Goal: Task Accomplishment & Management: Manage account settings

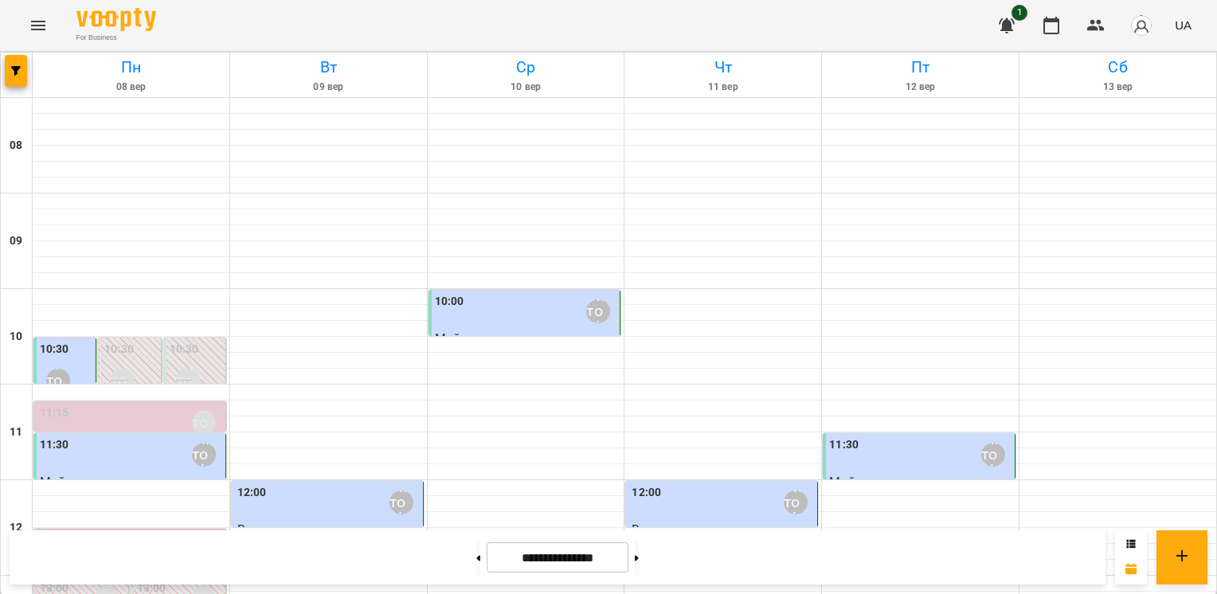
scroll to position [722, 0]
drag, startPoint x: 1023, startPoint y: 402, endPoint x: 1035, endPoint y: 403, distance: 12.8
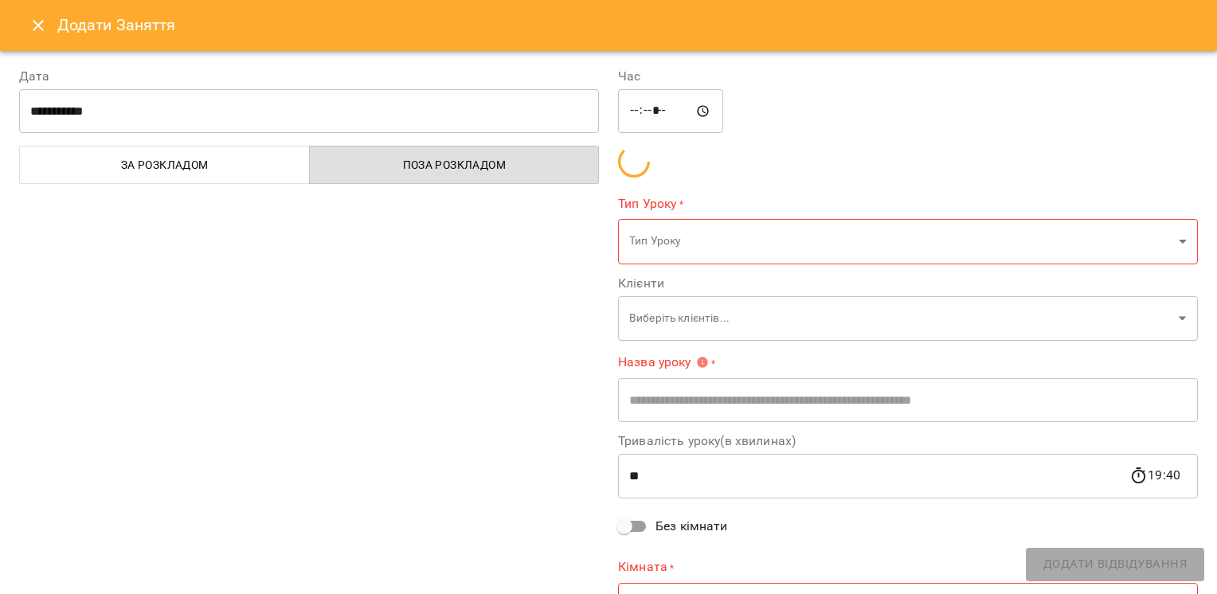
type input "**********"
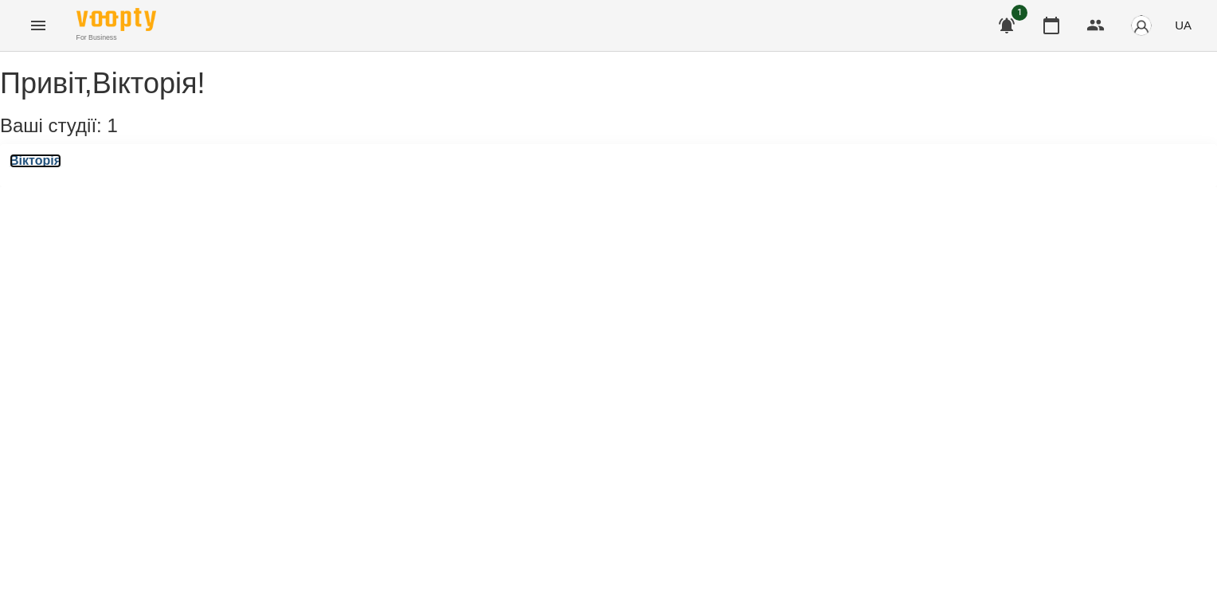
click at [51, 168] on h3 "Вікторія" at bounding box center [36, 161] width 52 height 14
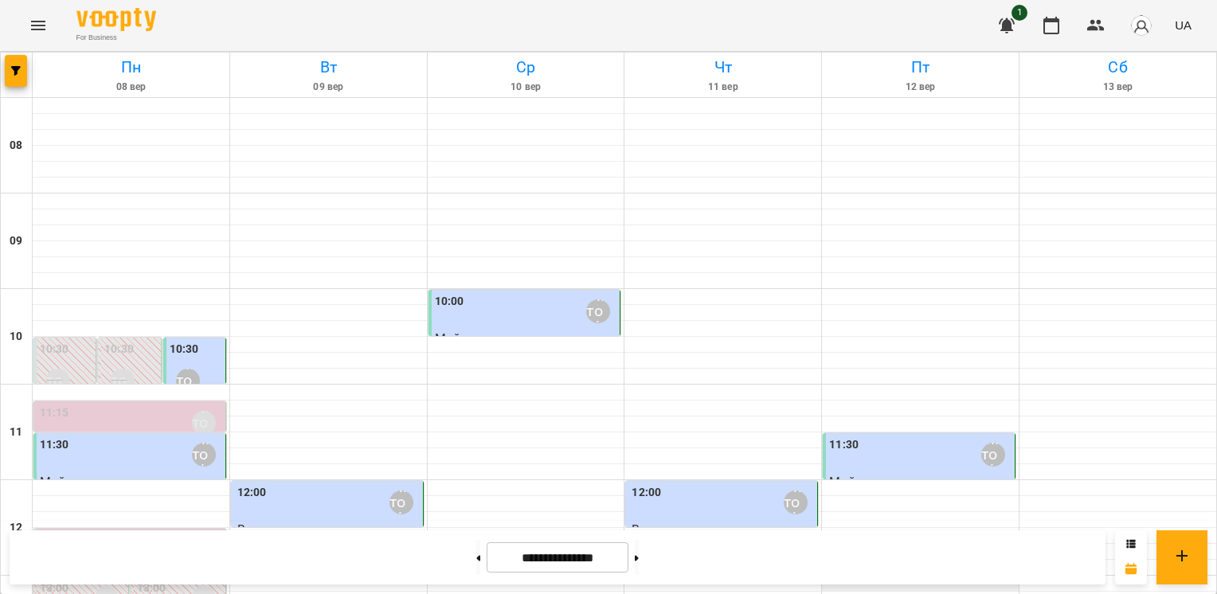
scroll to position [722, 0]
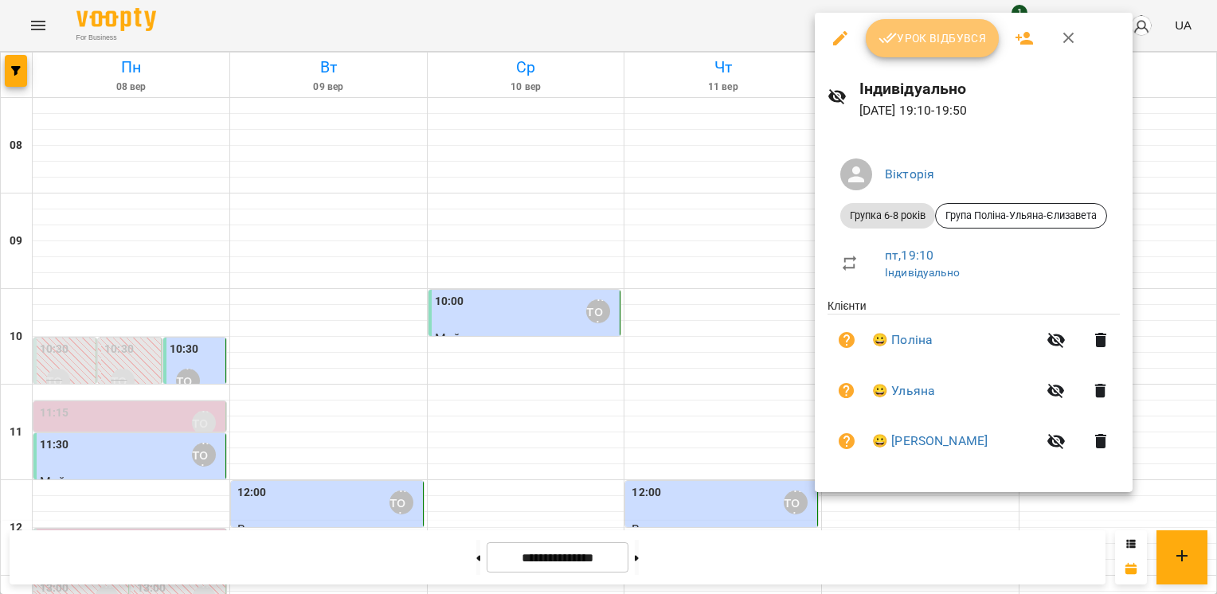
click at [929, 51] on button "Урок відбувся" at bounding box center [933, 38] width 134 height 38
